Goal: Information Seeking & Learning: Learn about a topic

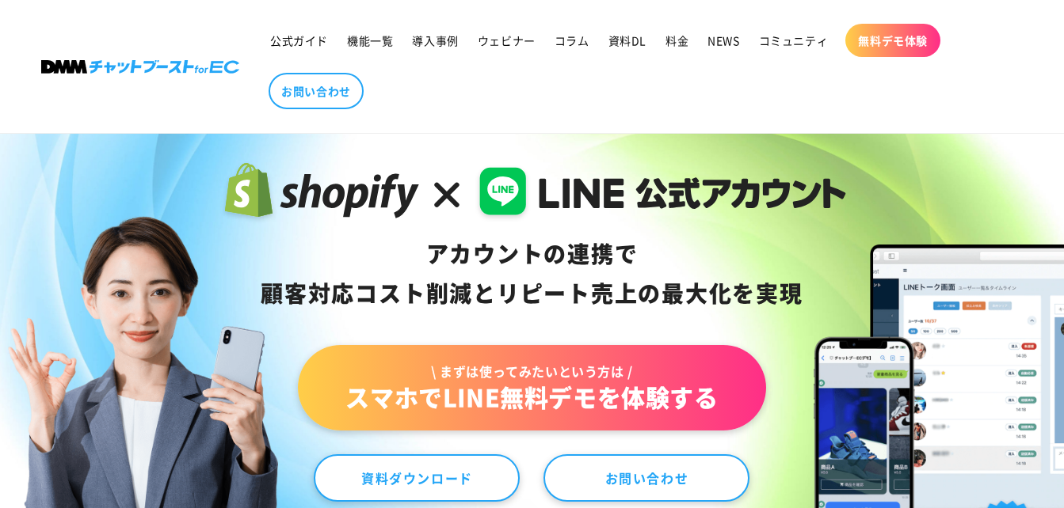
scroll to position [79, 0]
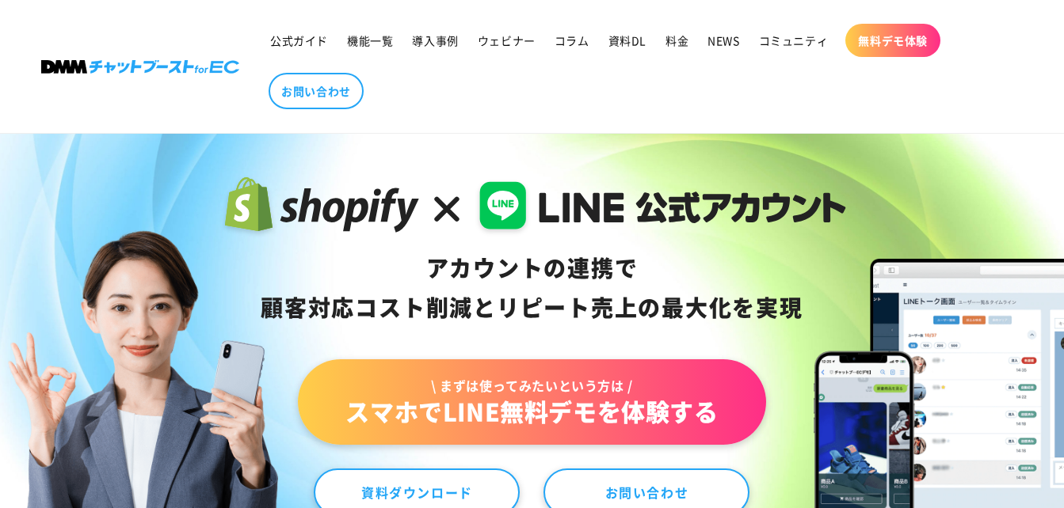
drag, startPoint x: 194, startPoint y: 180, endPoint x: 390, endPoint y: 261, distance: 211.6
click at [386, 261] on div "アカウントの連携で 顧客対応コスト削減と リピート売上の 最大化を実現 \ まずは使ってみたいという方は / スマホでLINE無料デモを体験する 資料ダウンロ…" at bounding box center [532, 344] width 1064 height 502
drag, startPoint x: 200, startPoint y: 179, endPoint x: 472, endPoint y: 287, distance: 293.3
click at [472, 287] on div "アカウントの連携で 顧客対応コスト削減と リピート売上の 最大化を実現 \ まずは使ってみたいという方は / スマホでLINE無料デモを体験する 資料ダウンロ…" at bounding box center [532, 344] width 1064 height 502
drag, startPoint x: 472, startPoint y: 287, endPoint x: 390, endPoint y: 274, distance: 83.5
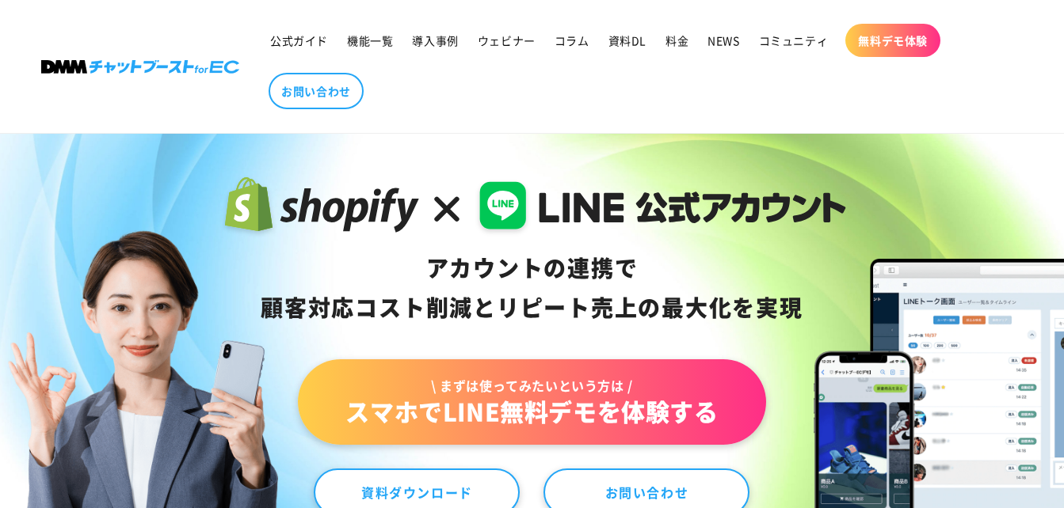
click at [390, 274] on div "アカウントの連携で 顧客対応コスト削減と リピート売上の 最大化を実現" at bounding box center [532, 288] width 628 height 79
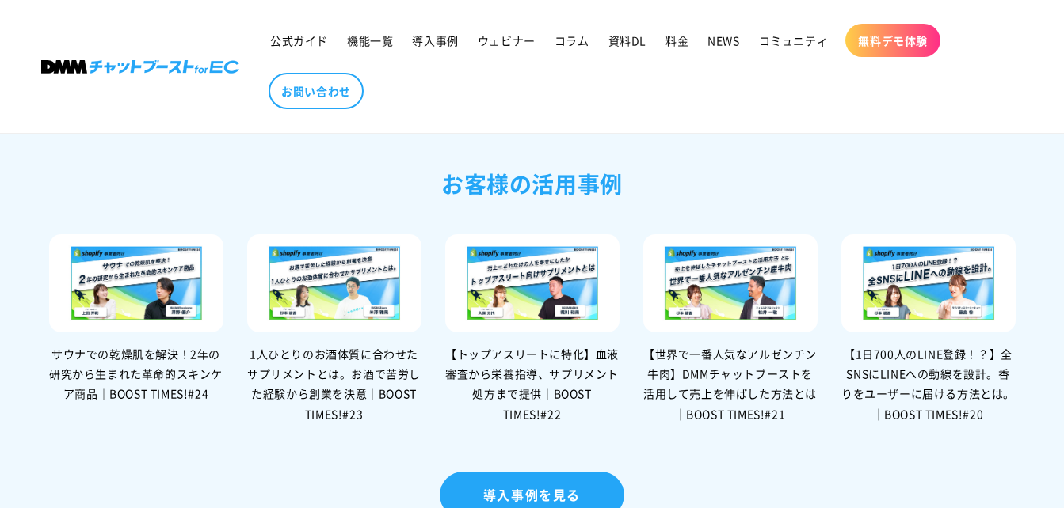
scroll to position [3406, 0]
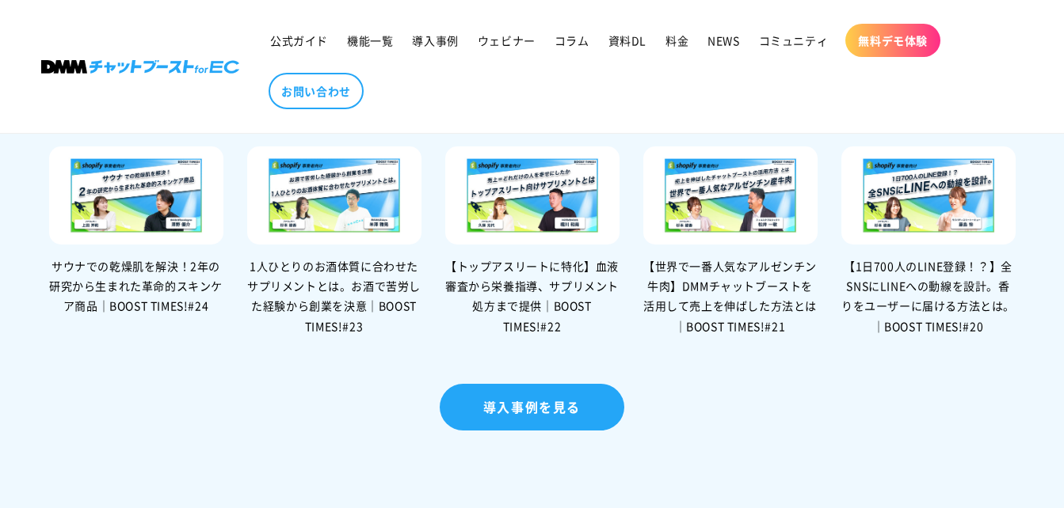
drag, startPoint x: 0, startPoint y: 59, endPoint x: 117, endPoint y: 73, distance: 118.0
click at [117, 73] on sticky-header "公式ガイド 機能一覧 導入事例 ウェビナー コラム 資料DL 料金 NEWS コミュニティ 無料デモ体験 NEWS" at bounding box center [532, 67] width 1064 height 134
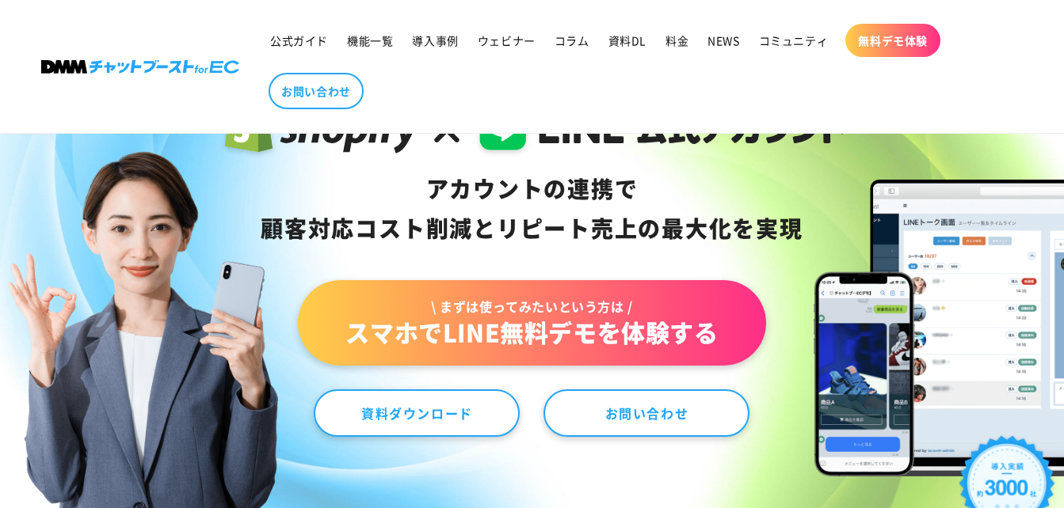
scroll to position [79, 0]
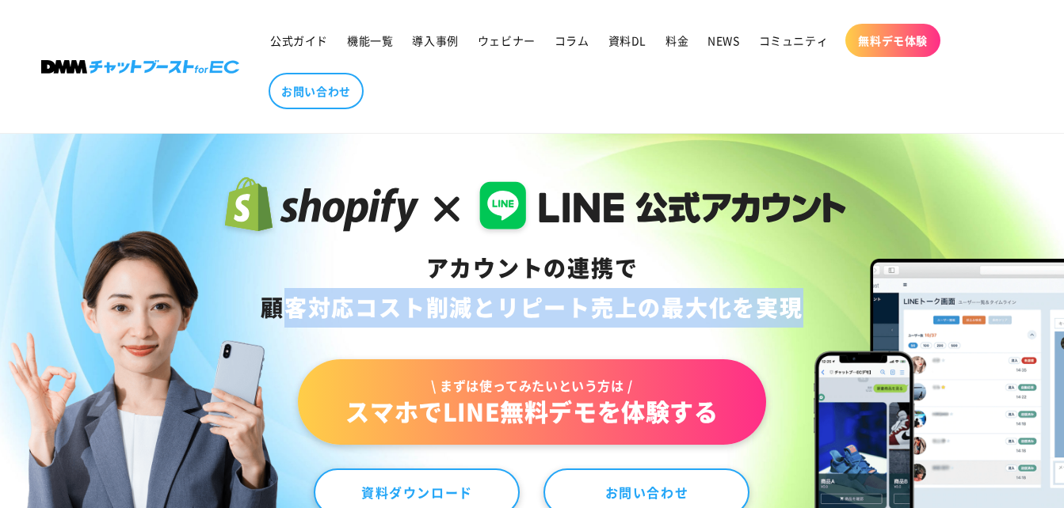
drag, startPoint x: 254, startPoint y: 307, endPoint x: 805, endPoint y: 315, distance: 550.5
click at [805, 315] on div "アカウントの連携で 顧客対応コスト削減と リピート売上の 最大化を実現" at bounding box center [532, 288] width 628 height 79
copy div "顧客対応コスト削減と リピート売上の 最大化を実現"
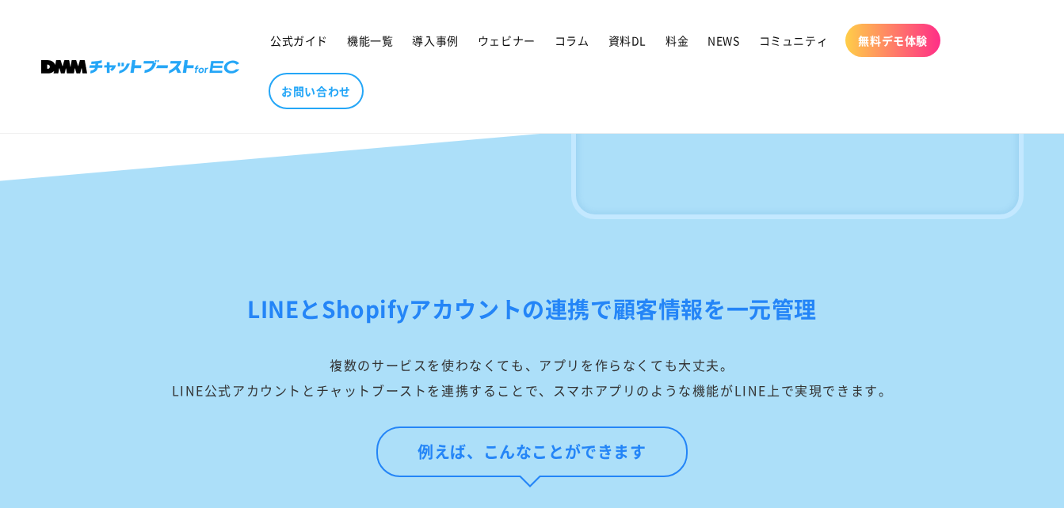
scroll to position [1188, 0]
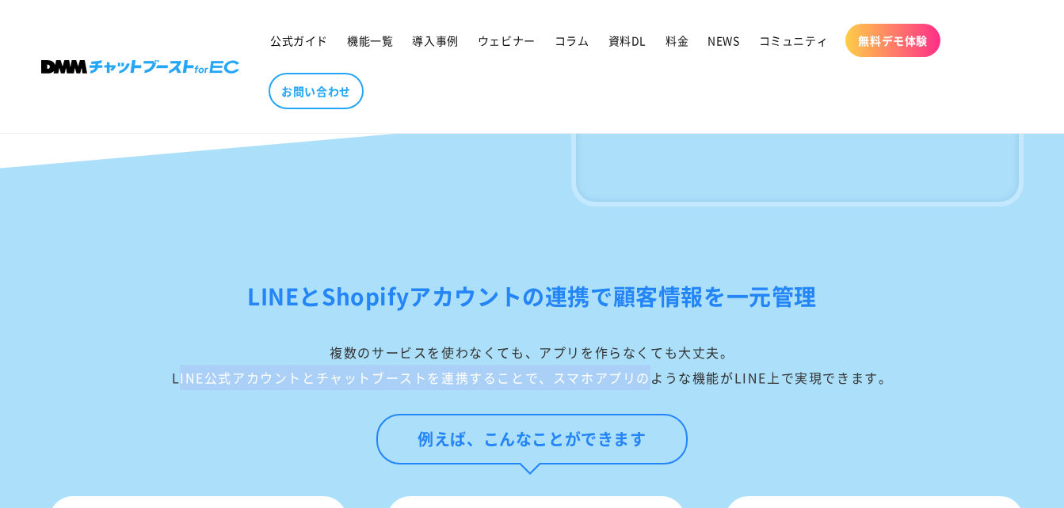
drag, startPoint x: 169, startPoint y: 409, endPoint x: 634, endPoint y: 401, distance: 465.0
click at [634, 390] on div "複数のサービスを使わなくても、アプリを作らなくても大丈夫。 LINE公式アカウントとチャットブーストを連携することで、スマホアプリのような機能がLINE上で実…" at bounding box center [532, 365] width 982 height 51
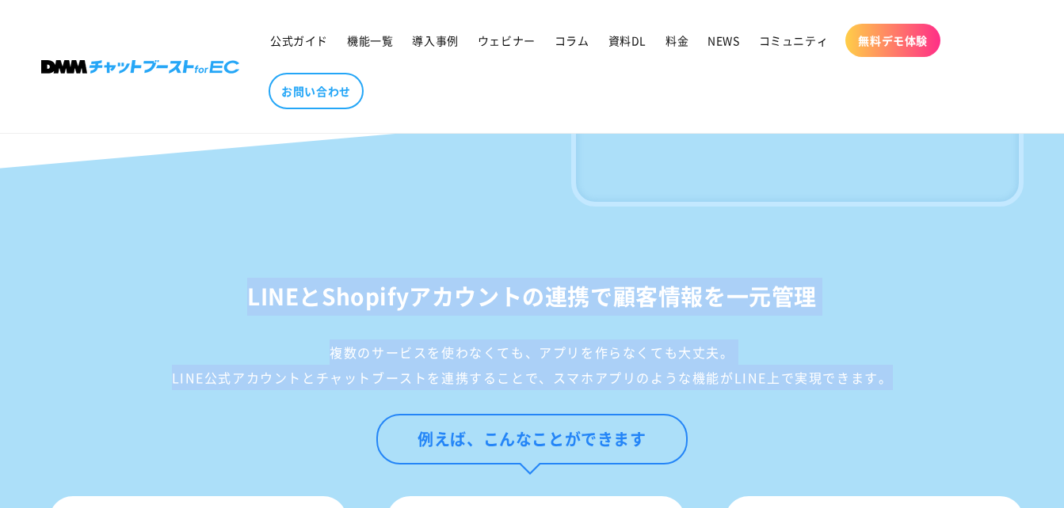
drag, startPoint x: 242, startPoint y: 327, endPoint x: 879, endPoint y: 401, distance: 641.0
click at [879, 390] on div "LINEとShopifyアカウントの連携で顧客情報を[PERSON_NAME]管理 複数のサービスを使わなくても、アプリを作らなくても大丈夫。 LINE公式ア…" at bounding box center [532, 334] width 982 height 112
copy div "LINEとShopifyアカウントの連携で顧客情報を[PERSON_NAME]管理 複数のサービスを使わなくても、アプリを作らなくても大丈夫。 LINE公式ア…"
